Goal: Task Accomplishment & Management: Manage account settings

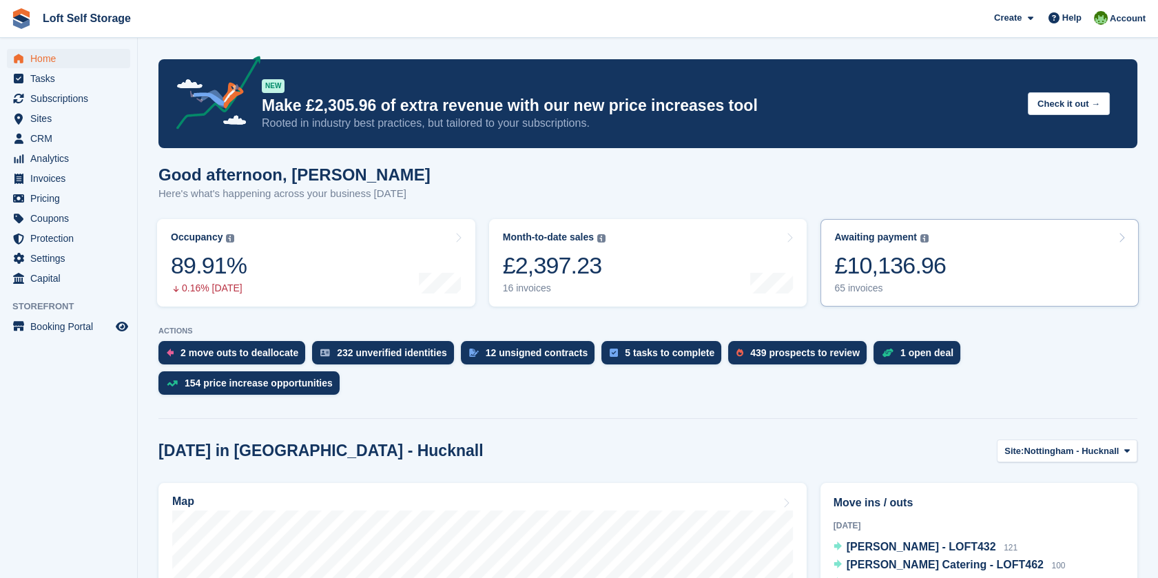
click at [1018, 271] on link "Awaiting payment The total outstanding balance on all open invoices. £10,136.96…" at bounding box center [979, 262] width 318 height 87
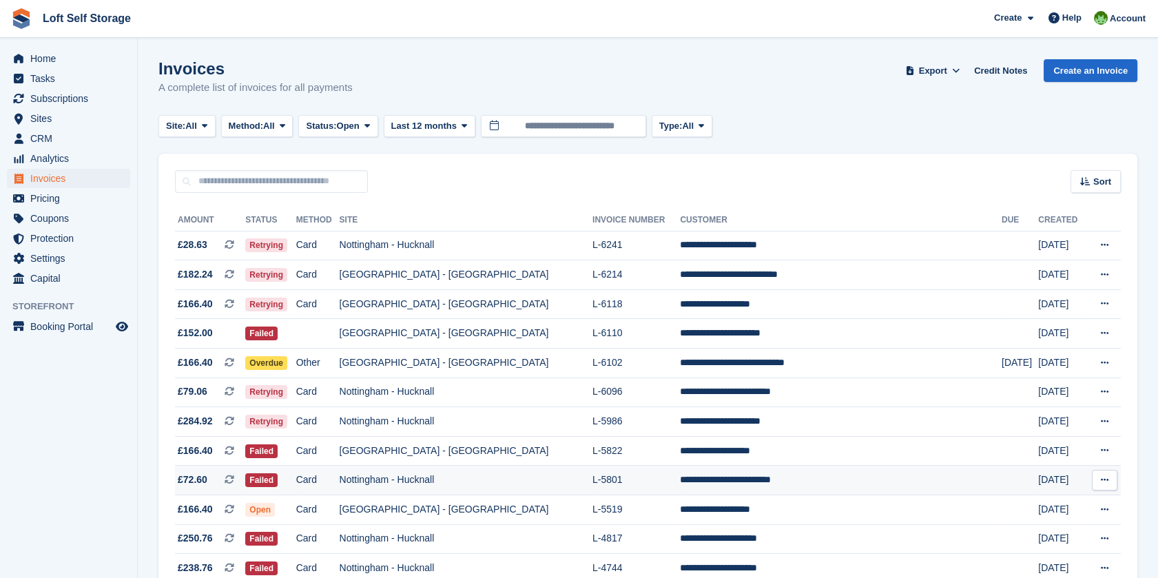
click at [671, 482] on td "L-5801" at bounding box center [635, 480] width 87 height 30
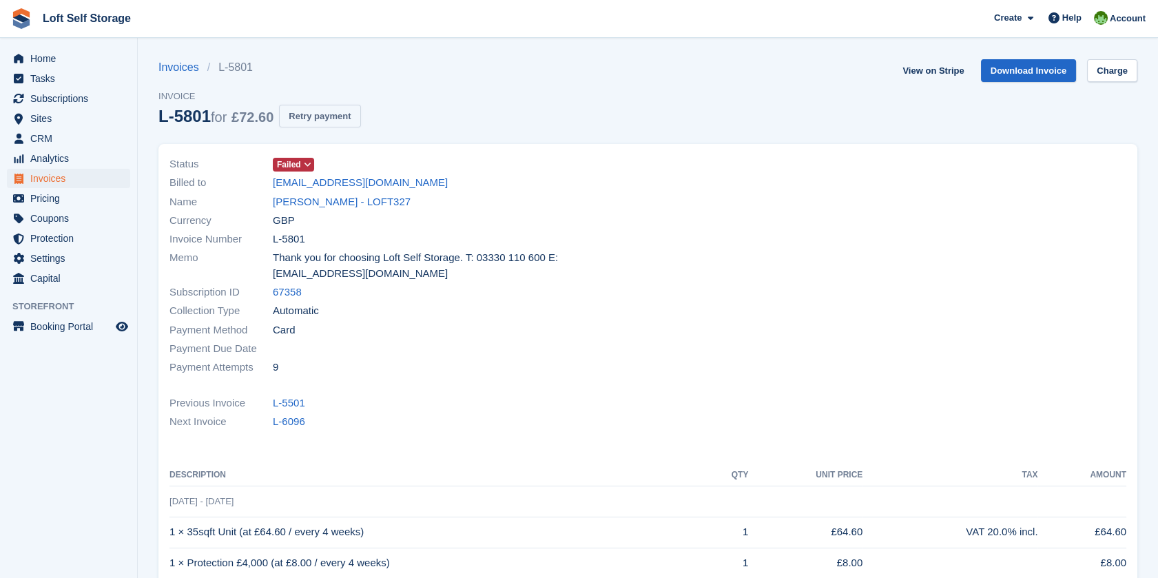
click at [347, 121] on button "Retry payment" at bounding box center [319, 116] width 81 height 23
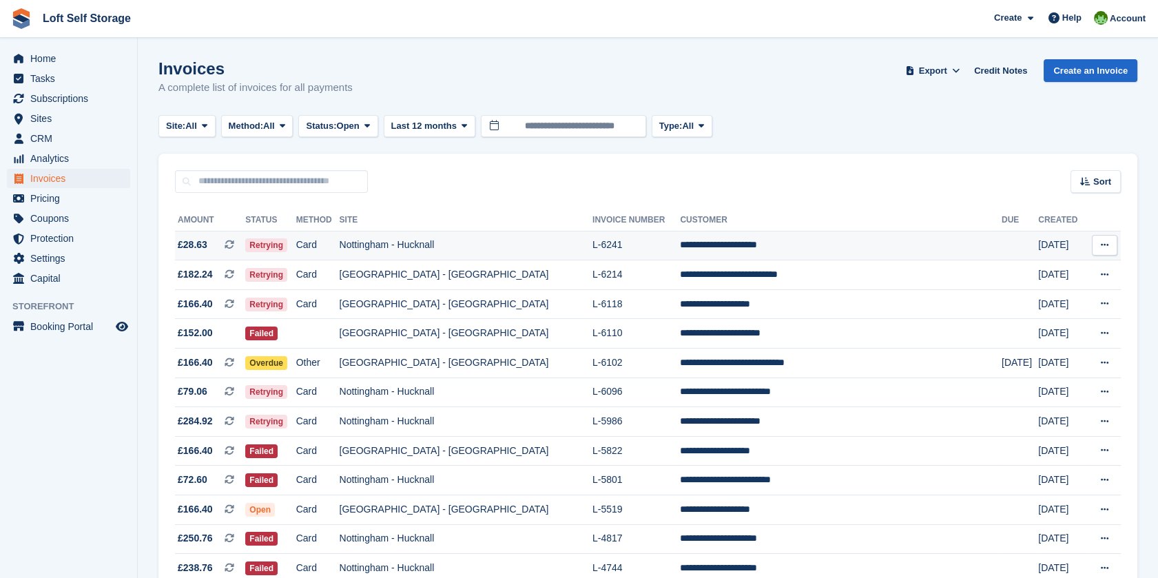
click at [603, 252] on td "L-6241" at bounding box center [635, 246] width 87 height 30
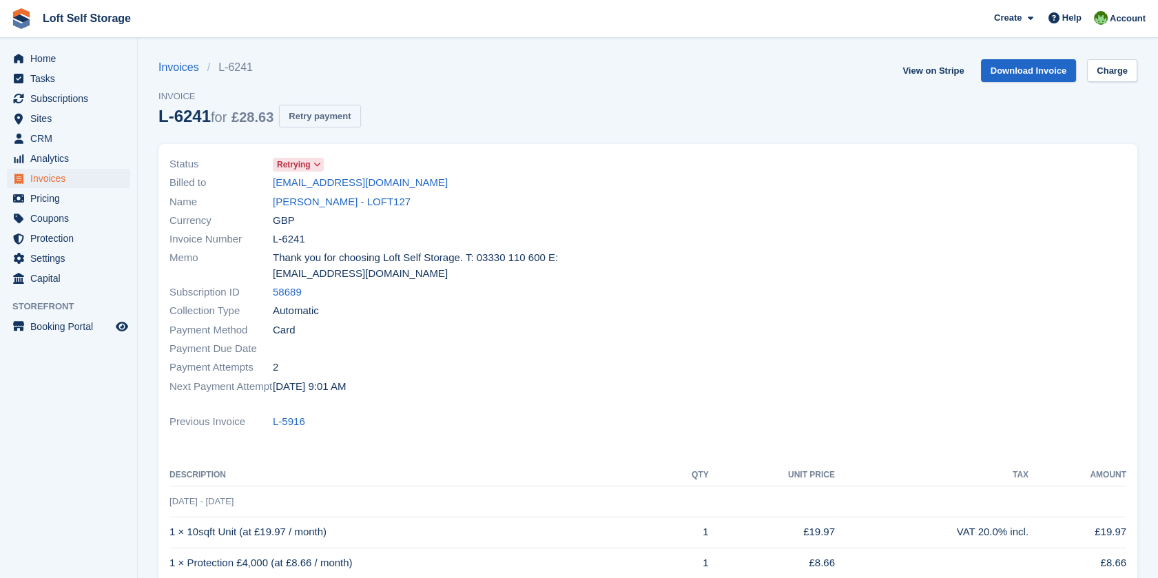
click at [343, 120] on button "Retry payment" at bounding box center [319, 116] width 81 height 23
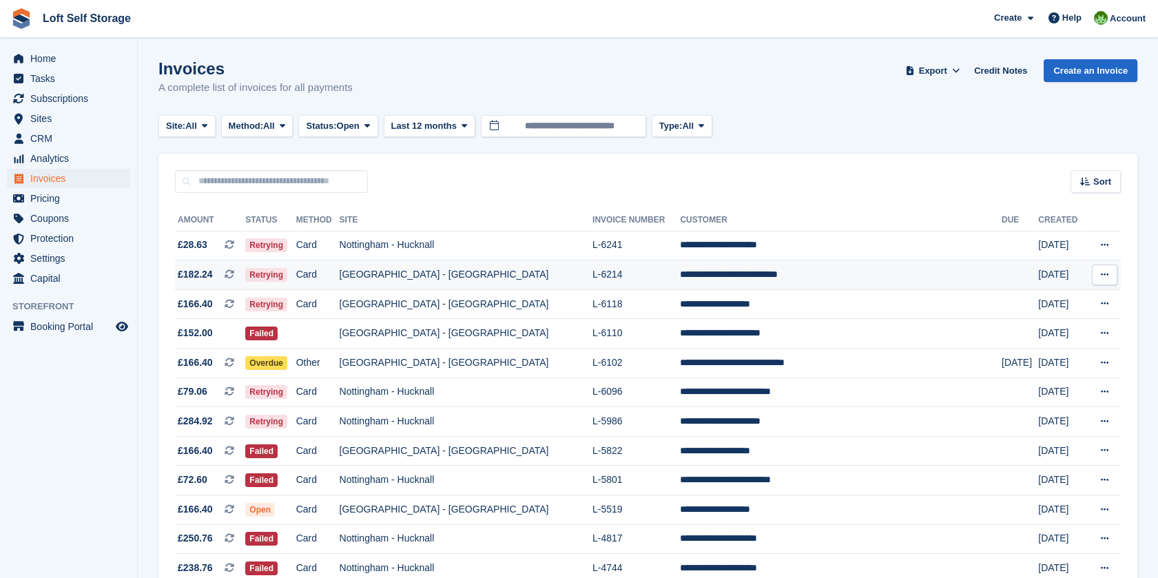
click at [486, 276] on td "[GEOGRAPHIC_DATA] - [GEOGRAPHIC_DATA]" at bounding box center [465, 275] width 253 height 30
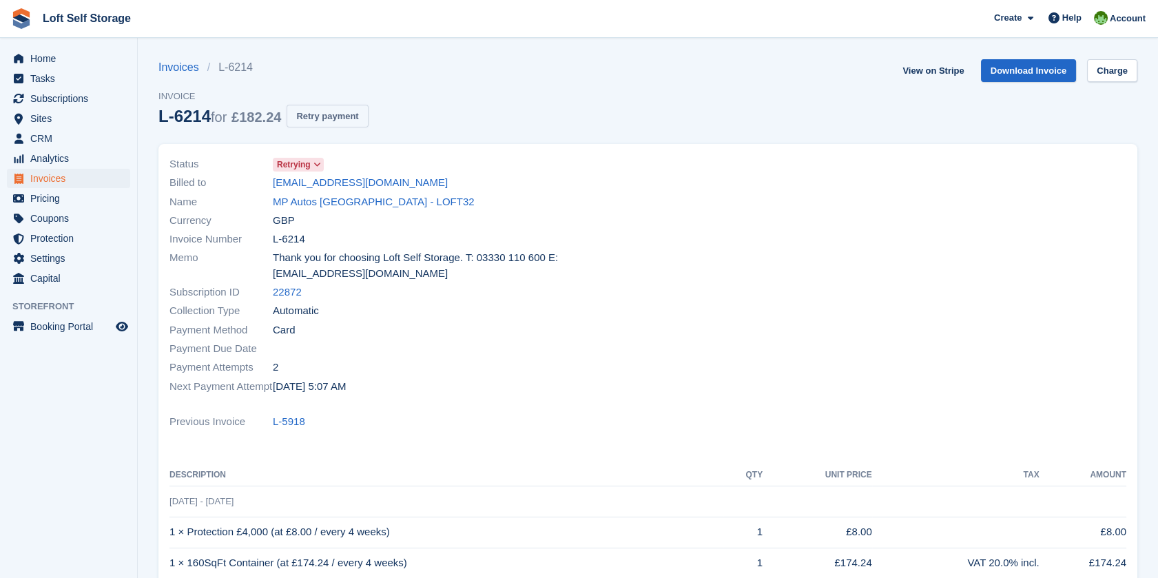
click at [333, 125] on button "Retry payment" at bounding box center [326, 116] width 81 height 23
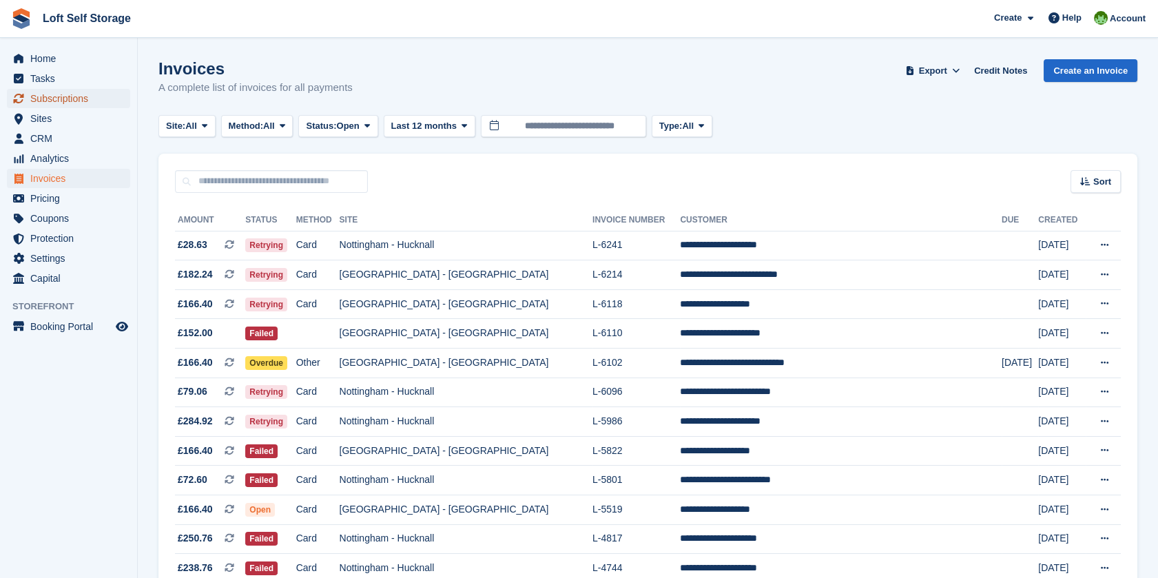
click at [50, 94] on span "Subscriptions" at bounding box center [71, 98] width 83 height 19
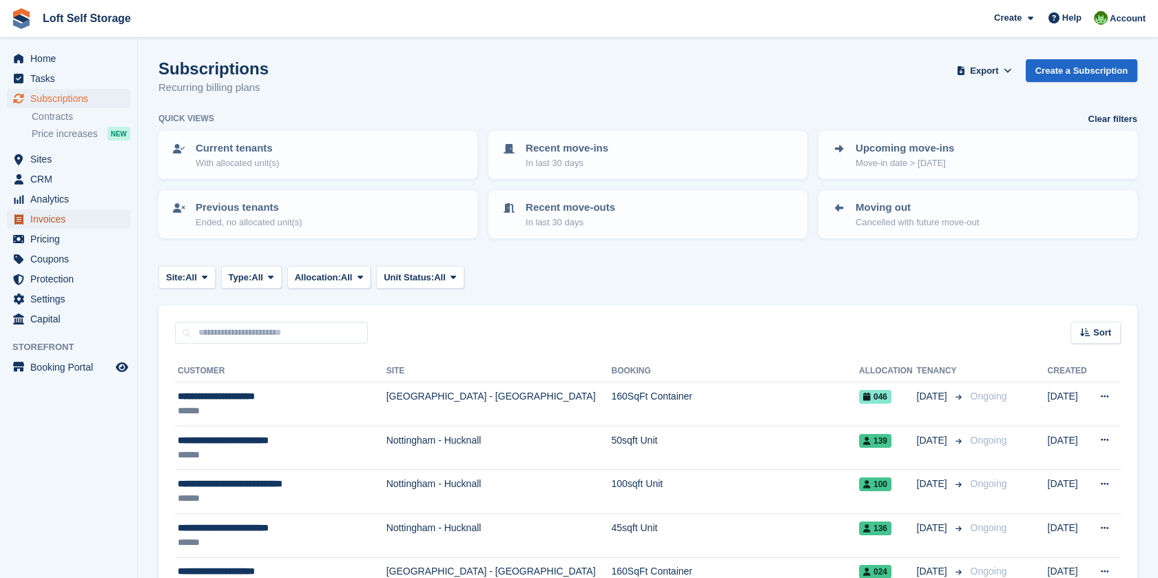
click at [56, 216] on span "Invoices" at bounding box center [71, 218] width 83 height 19
click at [36, 217] on span "Invoices" at bounding box center [71, 218] width 83 height 19
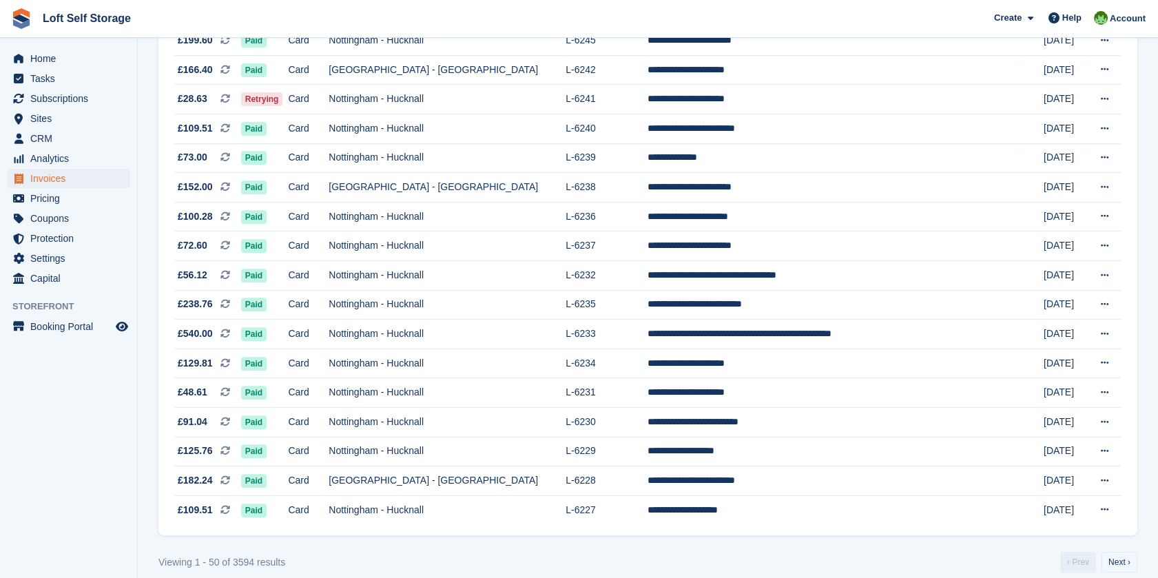
scroll to position [1184, 0]
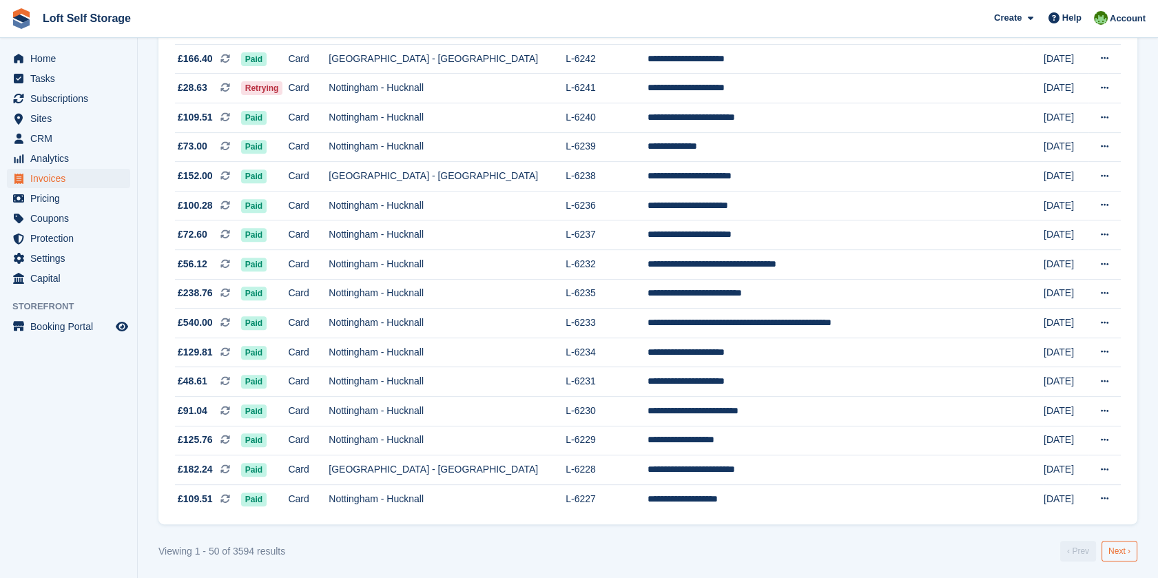
click at [1102, 550] on link "Next ›" at bounding box center [1119, 551] width 36 height 21
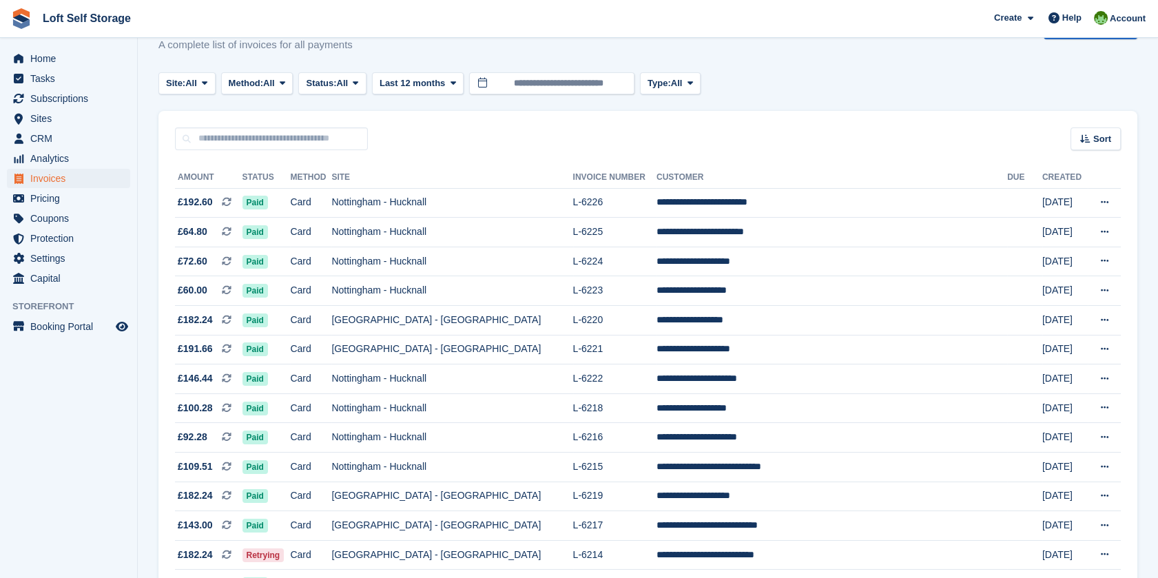
scroll to position [36, 0]
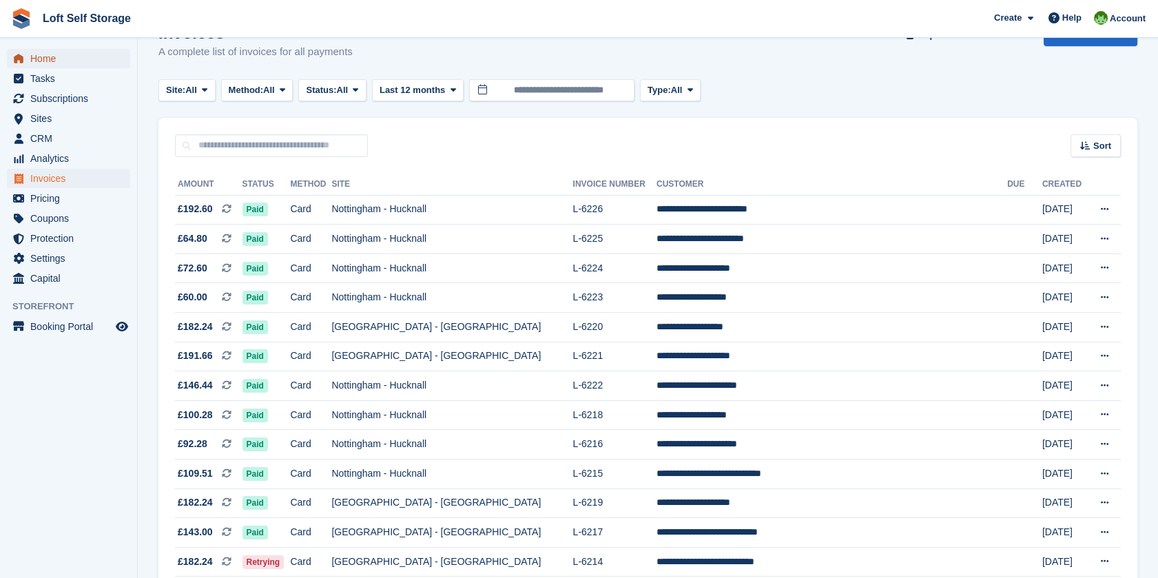
click at [63, 56] on span "Home" at bounding box center [71, 58] width 83 height 19
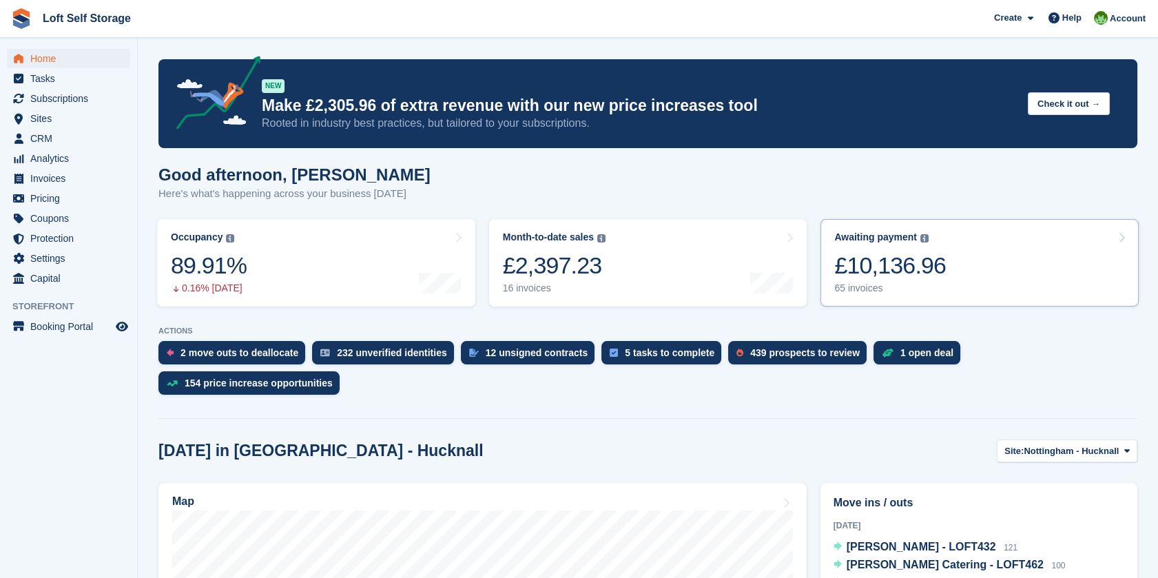
click at [837, 260] on div "£10,136.96" at bounding box center [890, 265] width 112 height 28
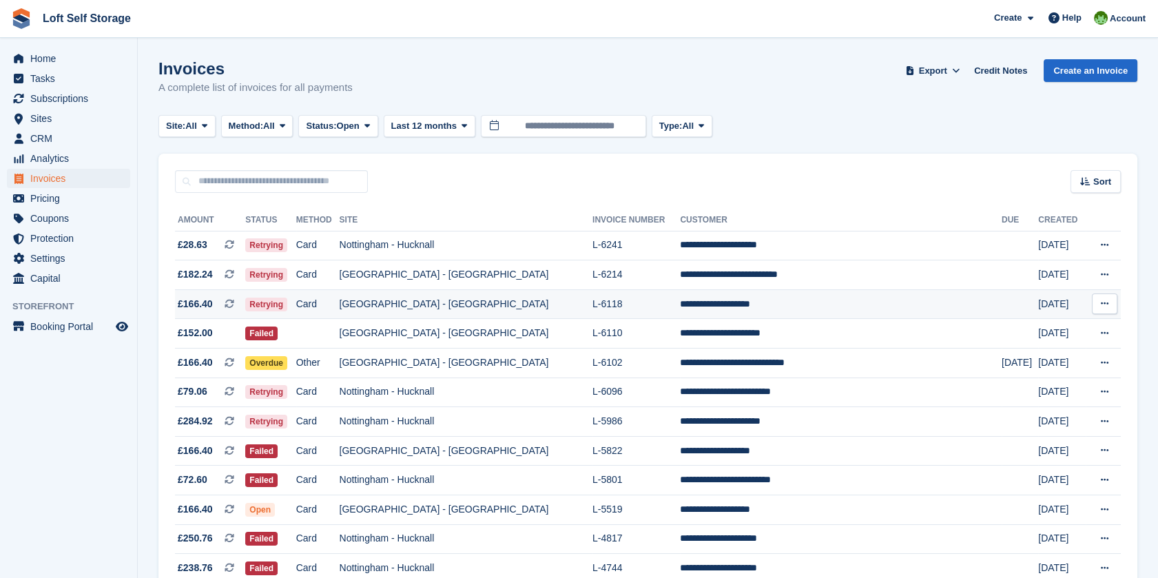
click at [635, 308] on td "L-6118" at bounding box center [635, 304] width 87 height 30
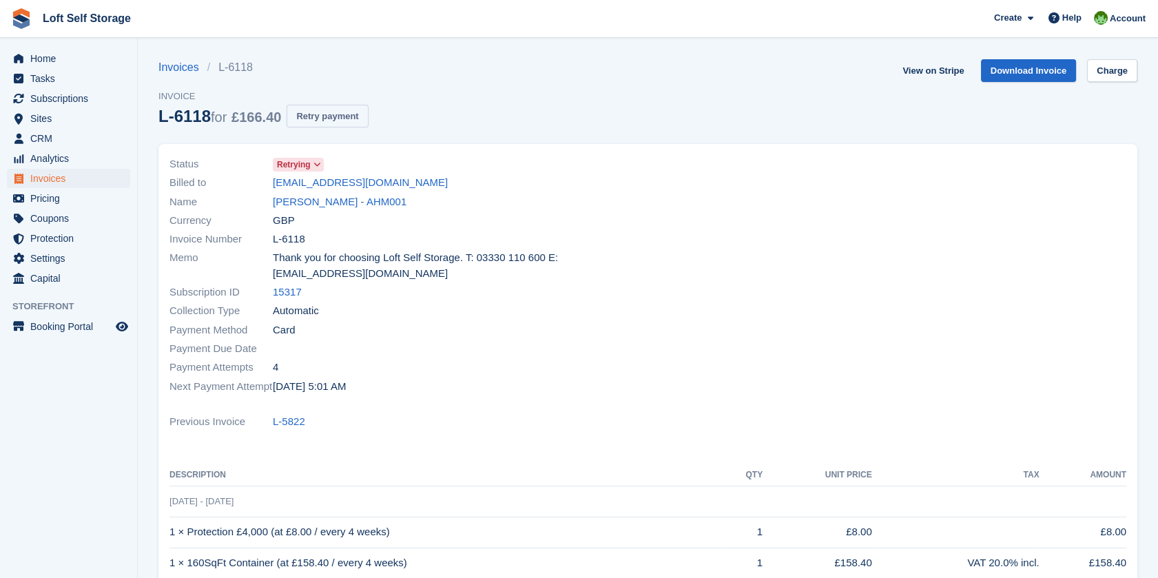
click at [356, 116] on button "Retry payment" at bounding box center [326, 116] width 81 height 23
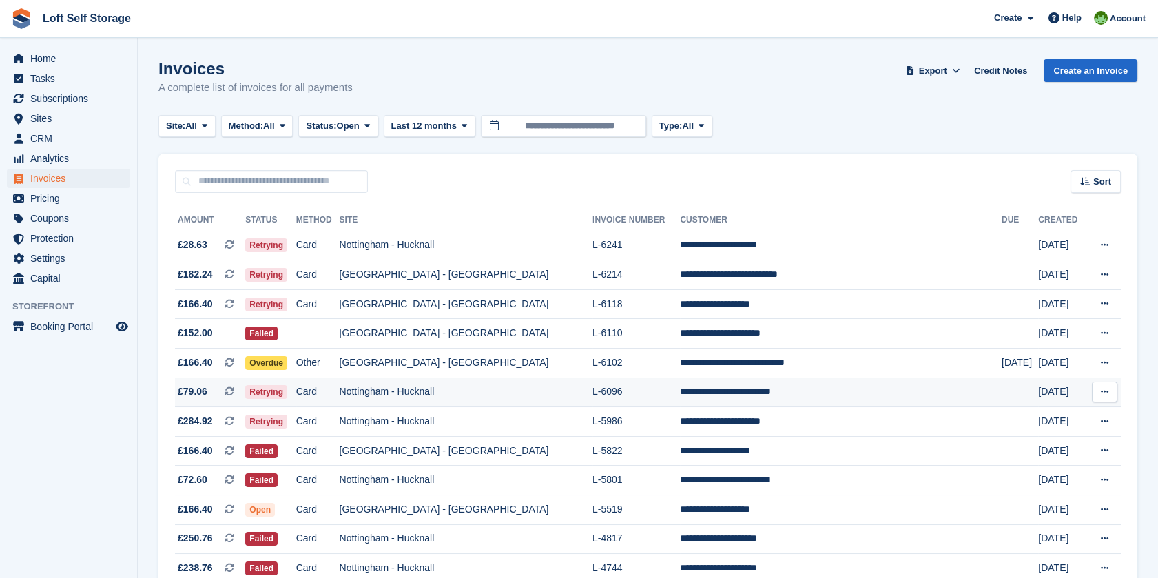
scroll to position [76, 0]
